Goal: Find specific page/section: Find specific page/section

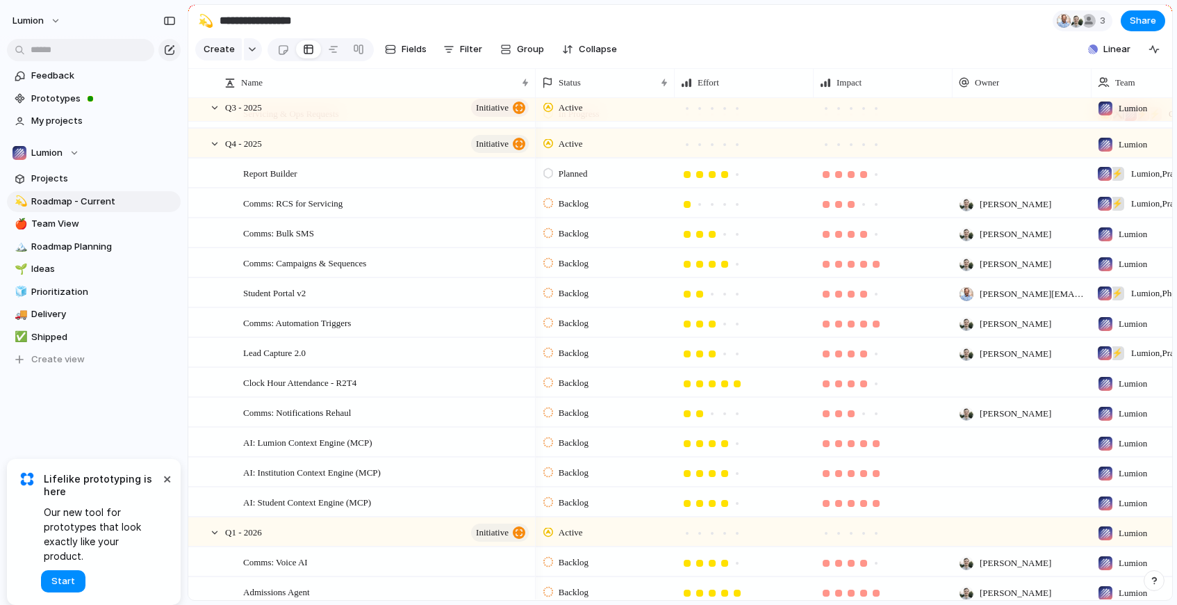
scroll to position [457, 0]
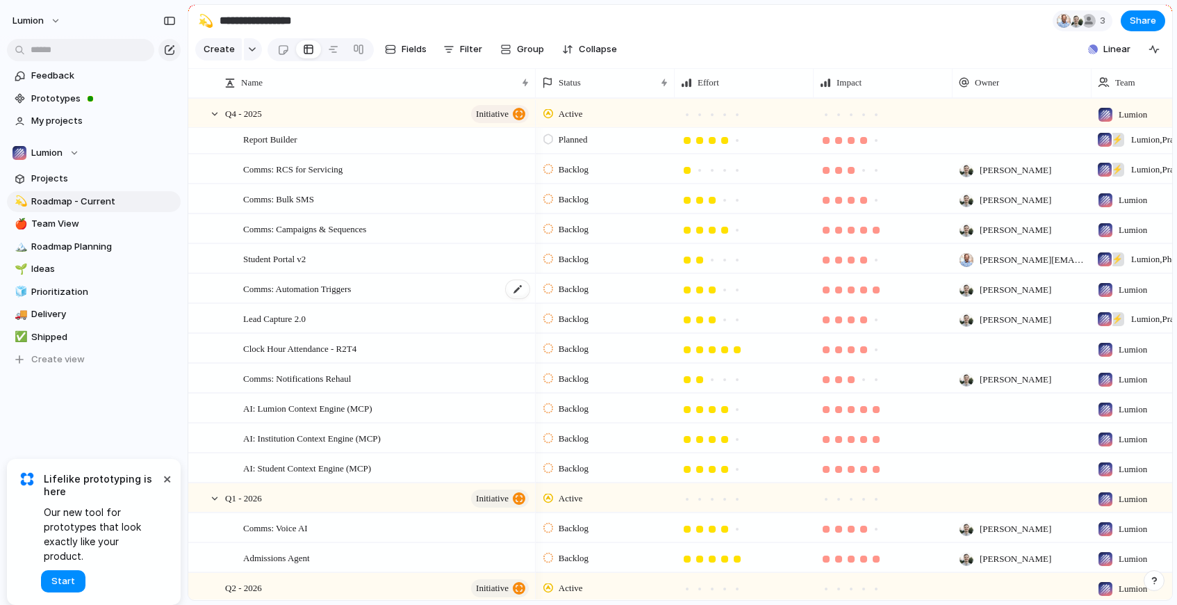
click at [371, 287] on div "Comms: Automation Triggers" at bounding box center [387, 288] width 288 height 28
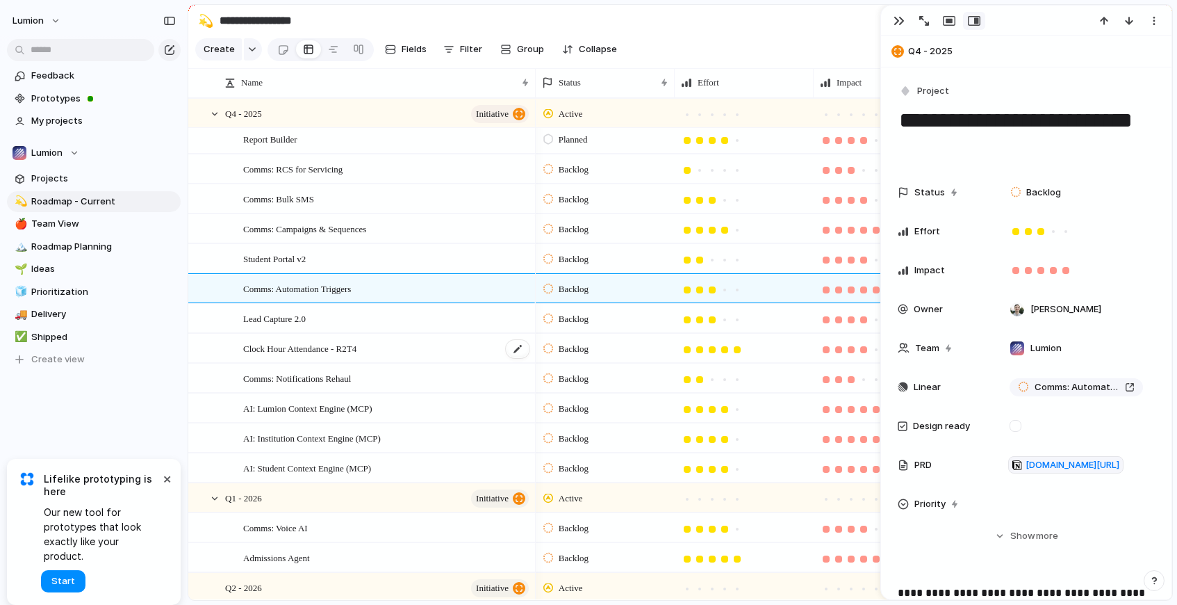
click at [354, 346] on span "Clock Hour Attendance - R2T4" at bounding box center [299, 348] width 113 height 16
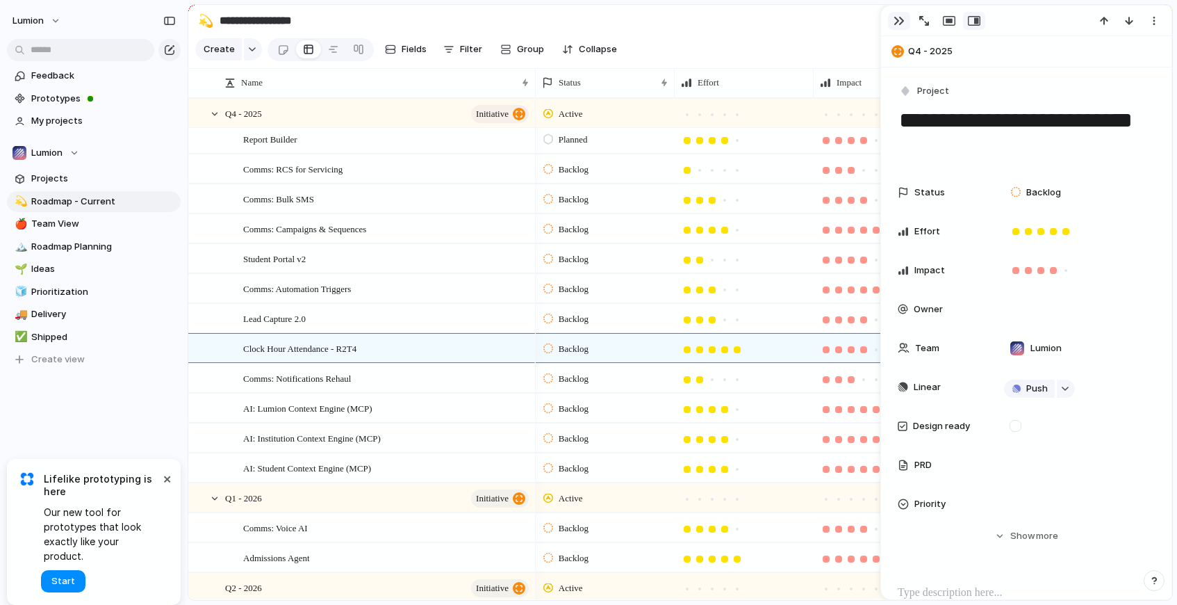
click at [901, 18] on div "button" at bounding box center [899, 20] width 11 height 11
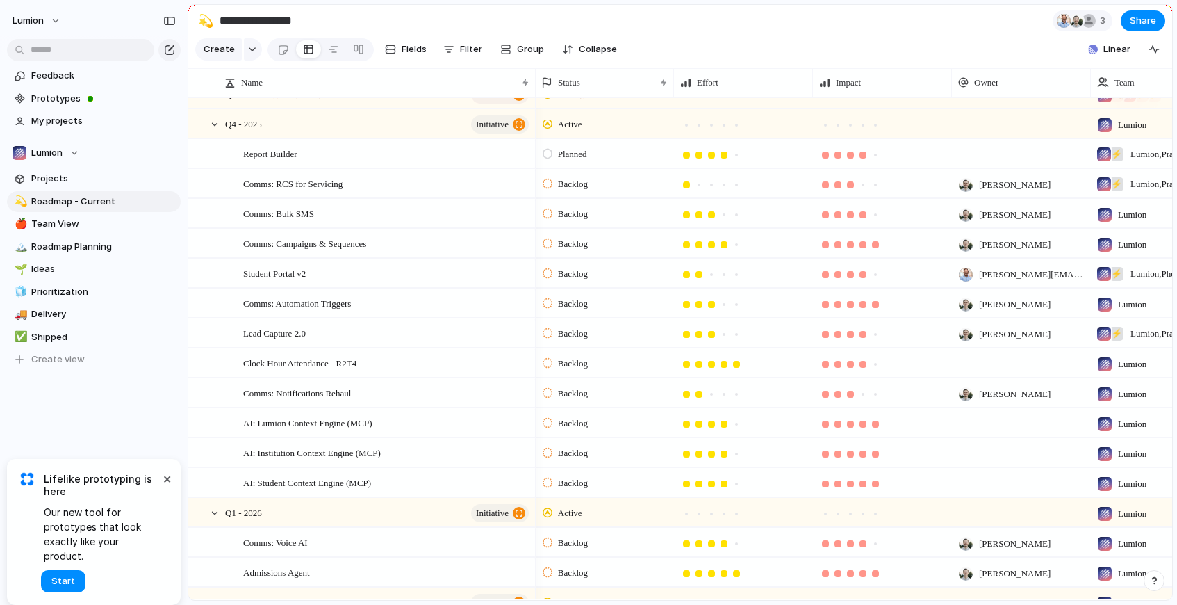
scroll to position [0, 1]
